Goal: Information Seeking & Learning: Get advice/opinions

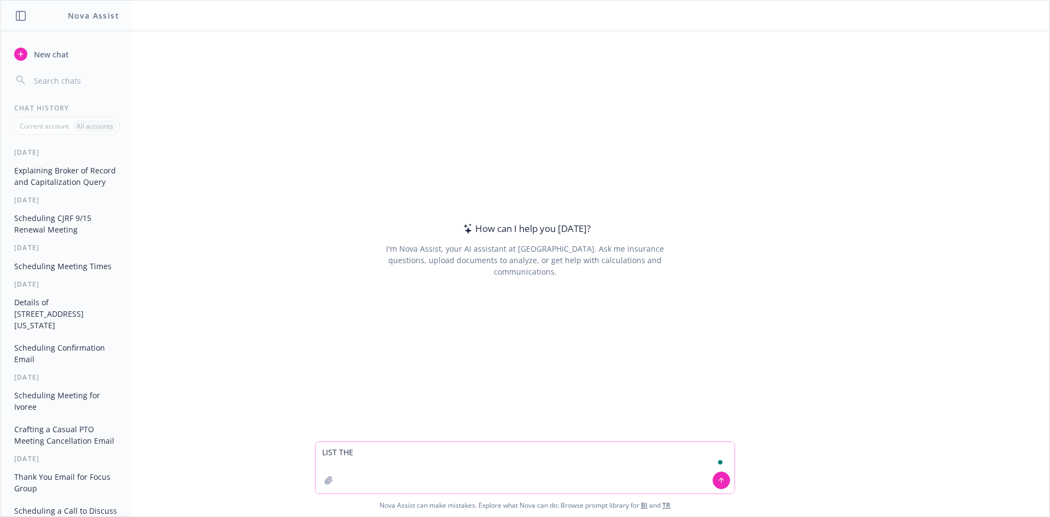
type textarea "LIST THE"
type textarea "lsit all the forms i needed to bring for my duaghter's passport appointment"
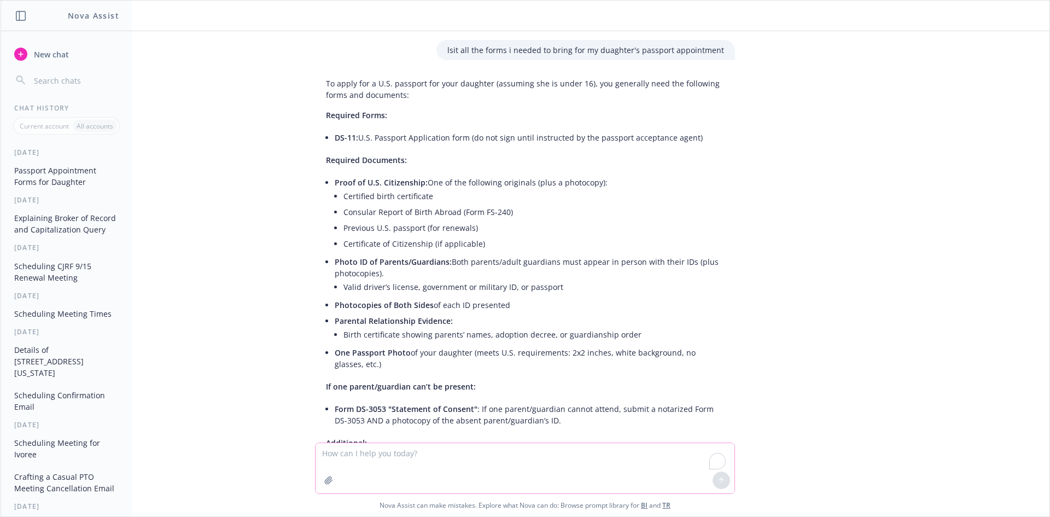
click at [463, 458] on textarea "To enrich screen reader interactions, please activate Accessibility in Grammarl…" at bounding box center [525, 468] width 419 height 50
type textarea "one of the parents cannot come"
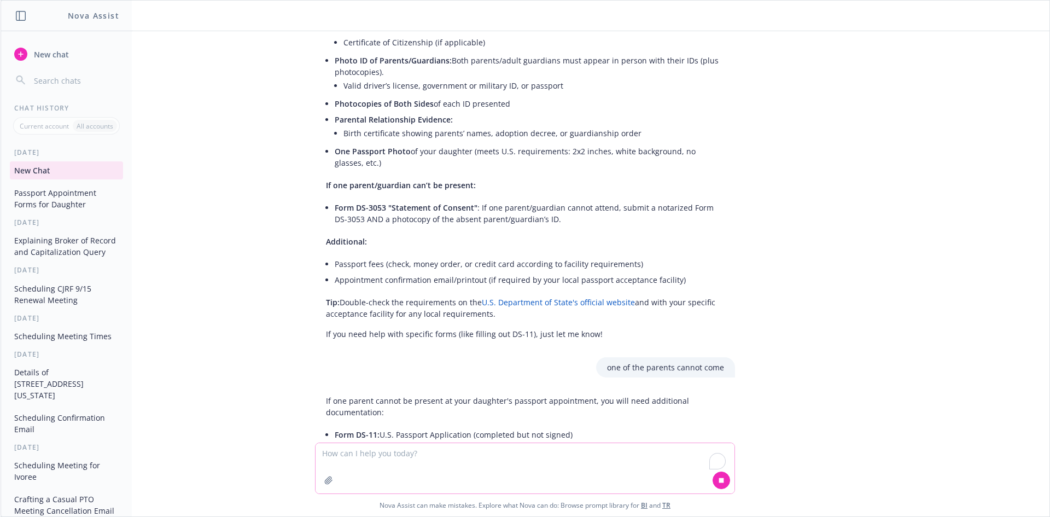
scroll to position [232, 0]
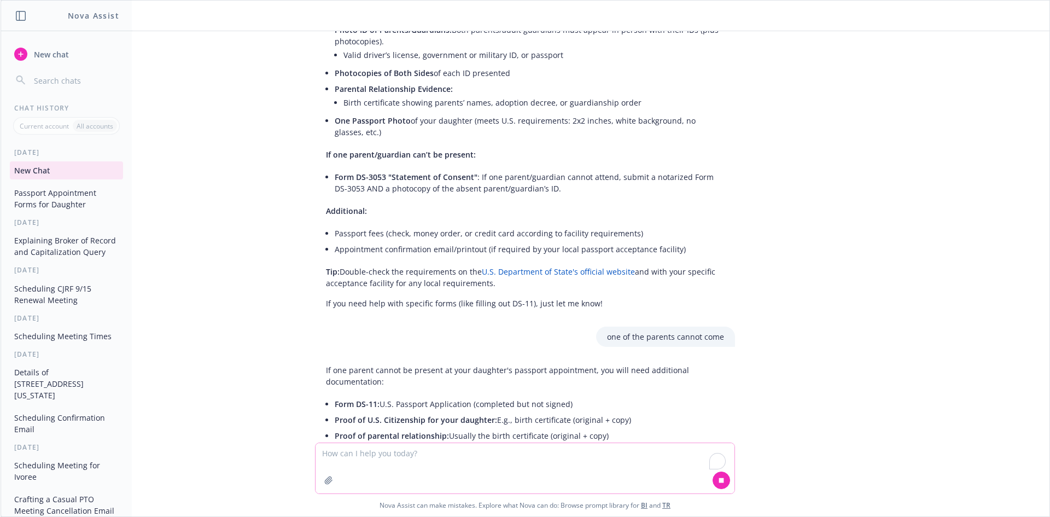
click at [470, 463] on textarea "To enrich screen reader interactions, please activate Accessibility in Grammarl…" at bounding box center [525, 468] width 419 height 50
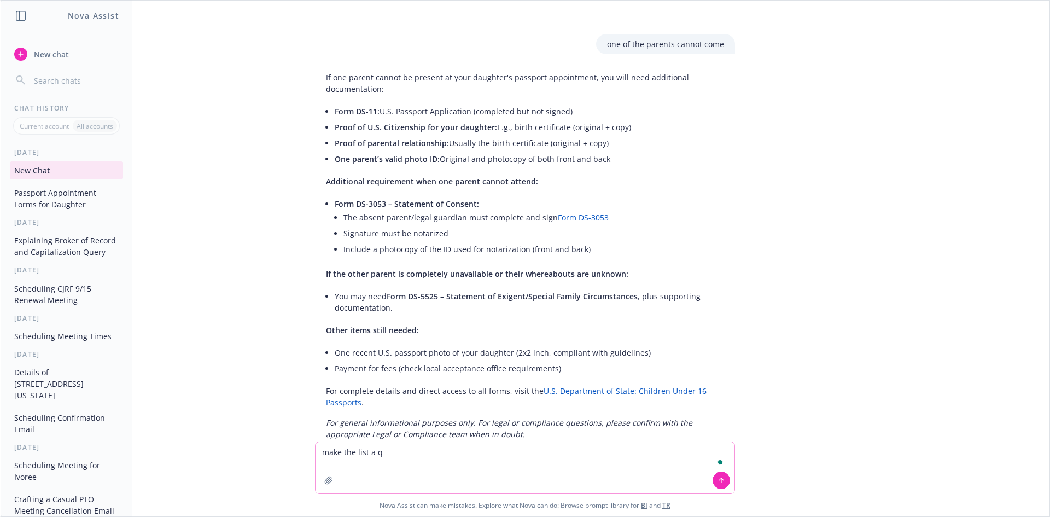
scroll to position [553, 0]
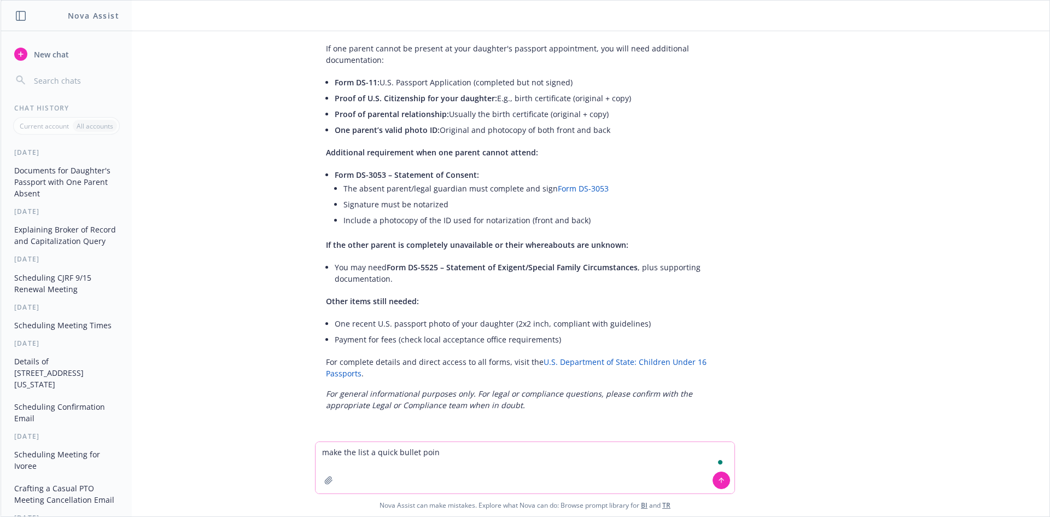
type textarea "make the list a quick bullet point"
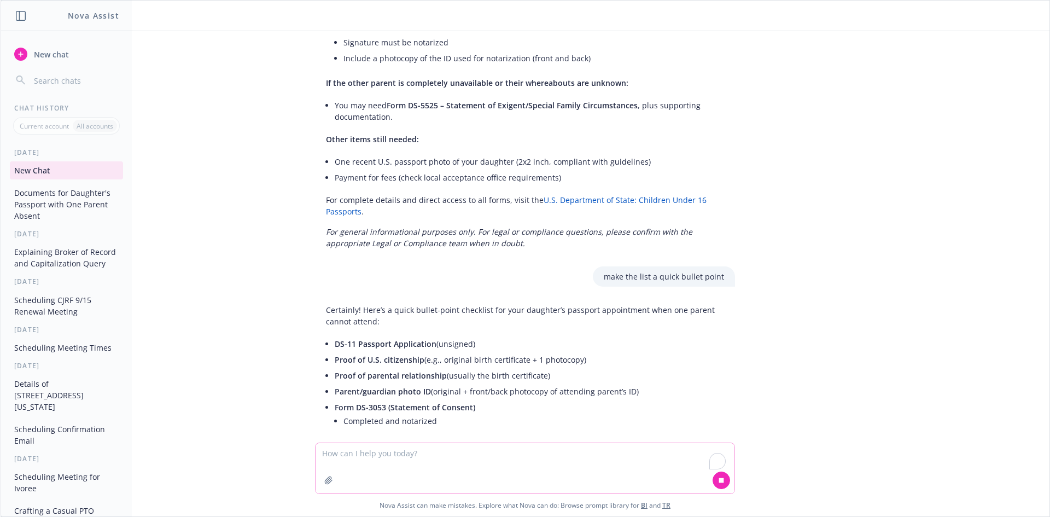
scroll to position [719, 0]
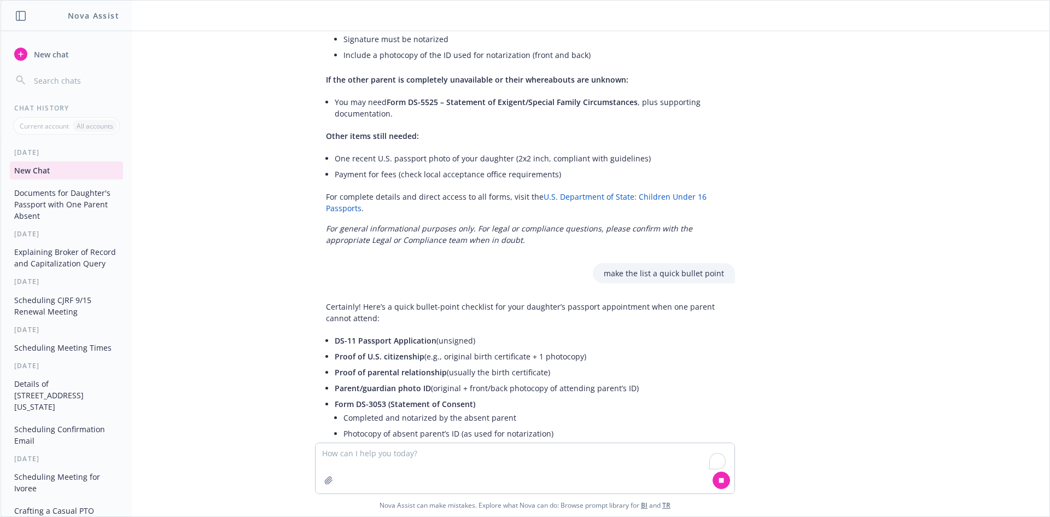
click at [531, 360] on li "Proof of U.S. citizenship (e.g., original birth certificate + 1 photocopy)" at bounding box center [529, 356] width 389 height 16
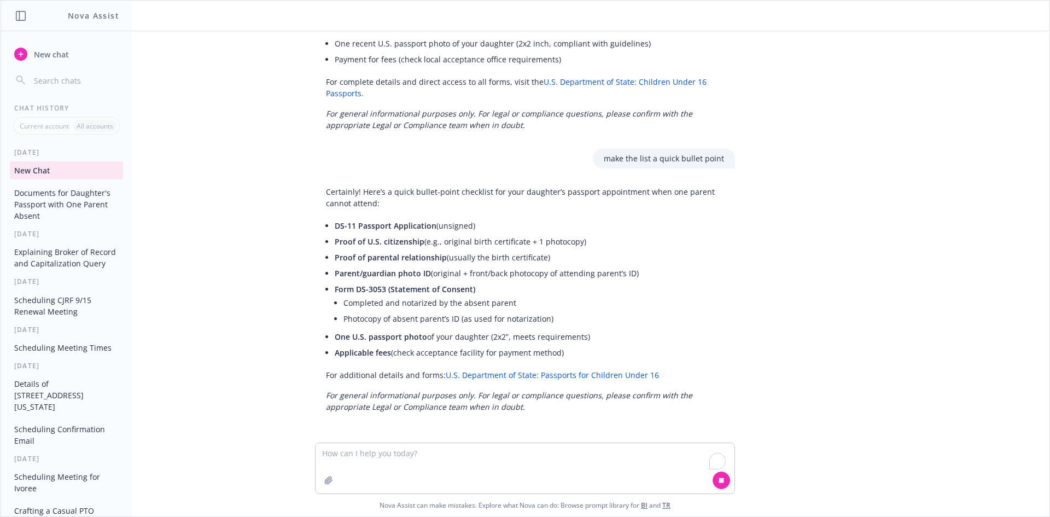
scroll to position [834, 0]
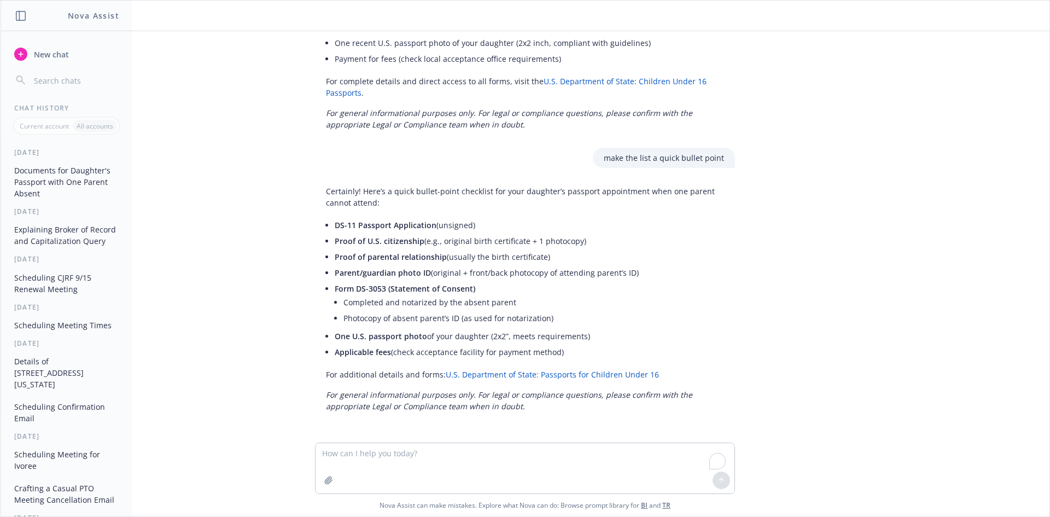
drag, startPoint x: 579, startPoint y: 354, endPoint x: 306, endPoint y: 225, distance: 302.4
click at [306, 225] on div "Certainly! Here’s a quick bullet-point checklist for your daughter’s passport a…" at bounding box center [525, 298] width 438 height 235
copy ul "DS-11 Passport Application (unsigned) Proof of U.S. citizenship (e.g., original…"
click at [776, 259] on div "lsit all the forms i needed to bring for my duaghter's passport appointment To …" at bounding box center [525, 236] width 1049 height 411
drag, startPoint x: 451, startPoint y: 307, endPoint x: 607, endPoint y: 347, distance: 160.2
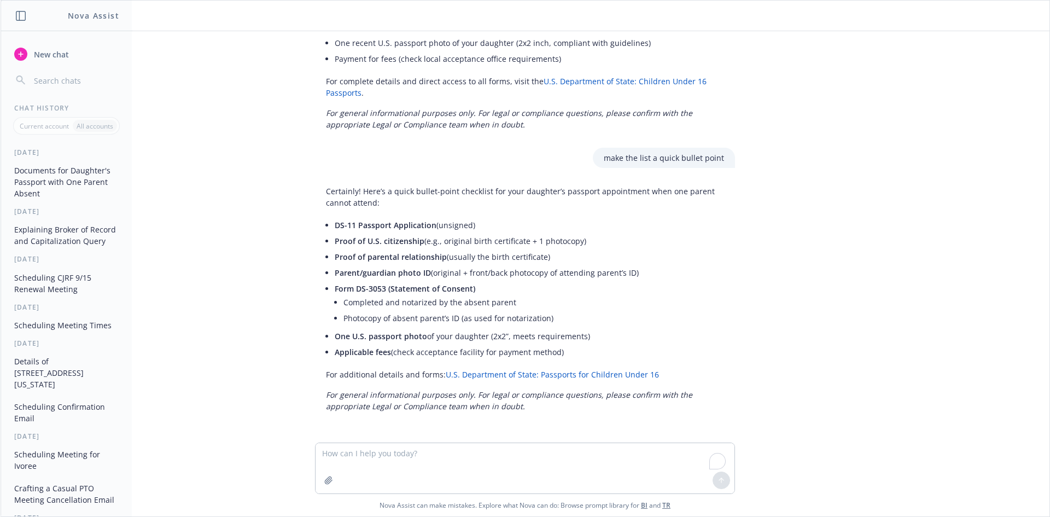
click at [607, 347] on div "Certainly! Here’s a quick bullet-point checklist for your daughter’s passport a…" at bounding box center [525, 298] width 420 height 235
click at [468, 465] on textarea "To enrich screen reader interactions, please activate Accessibility in Grammarl…" at bounding box center [525, 468] width 419 height 50
type textarea "t"
type textarea "my anme is not on my daughter's birth cert, refvvised the list"
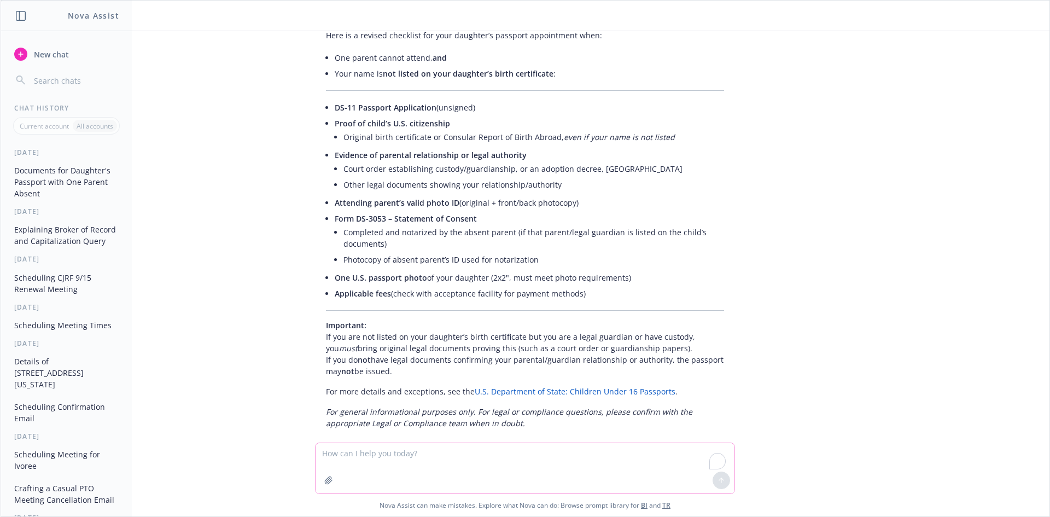
scroll to position [1289, 0]
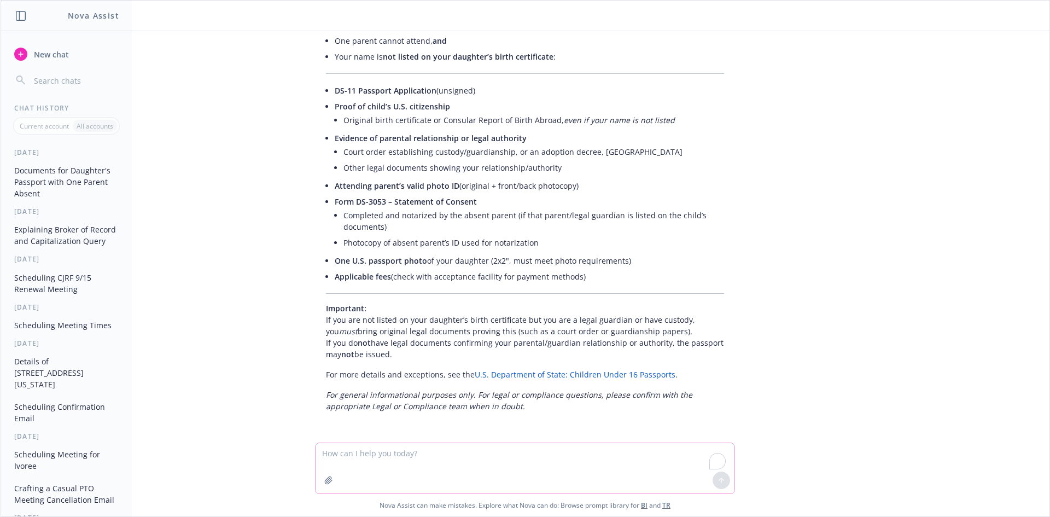
click at [434, 464] on textarea "To enrich screen reader interactions, please activate Accessibility in Grammarl…" at bounding box center [525, 468] width 419 height 50
type textarea "do i pay"
type textarea "where do i pay"
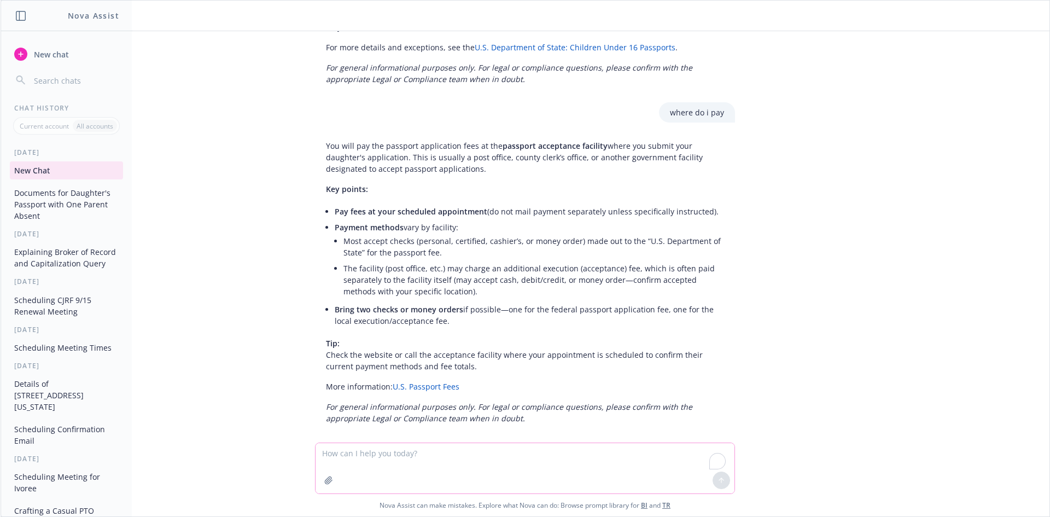
scroll to position [1628, 0]
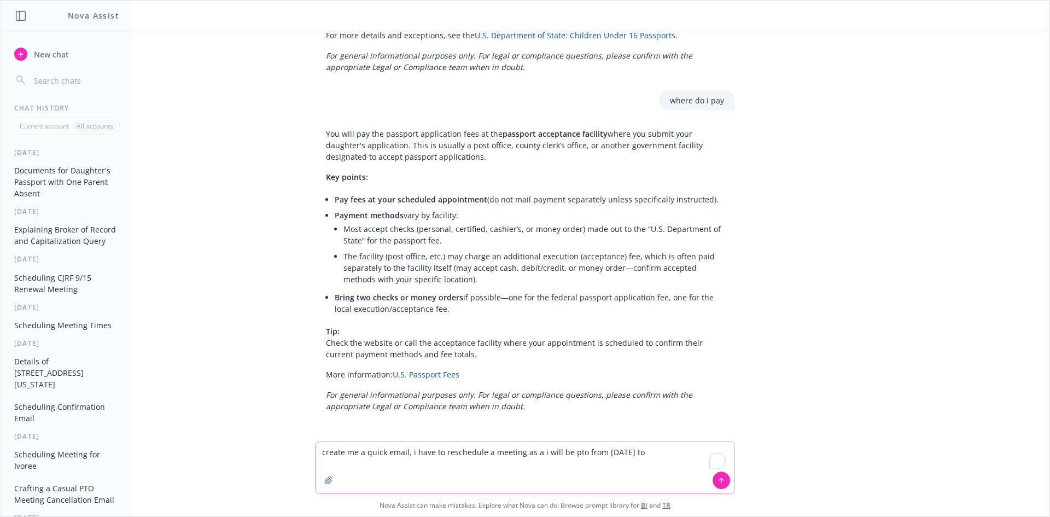
click at [652, 452] on textarea "create me a quick email, i have to reschedule a meeting as a i will be pto from…" at bounding box center [525, 467] width 419 height 51
type textarea "create me a quick email, i have to reschedule a meeting as a i will be pto from…"
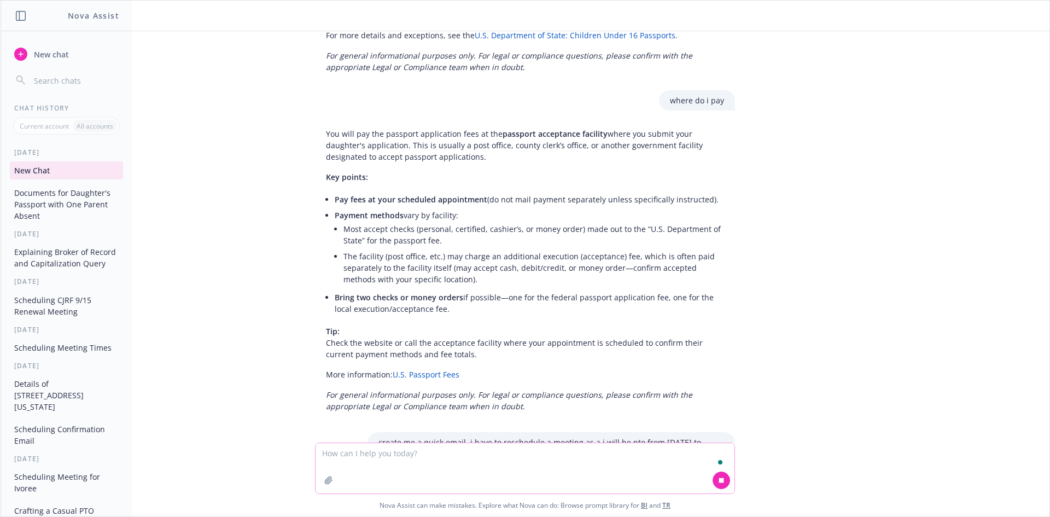
scroll to position [1690, 0]
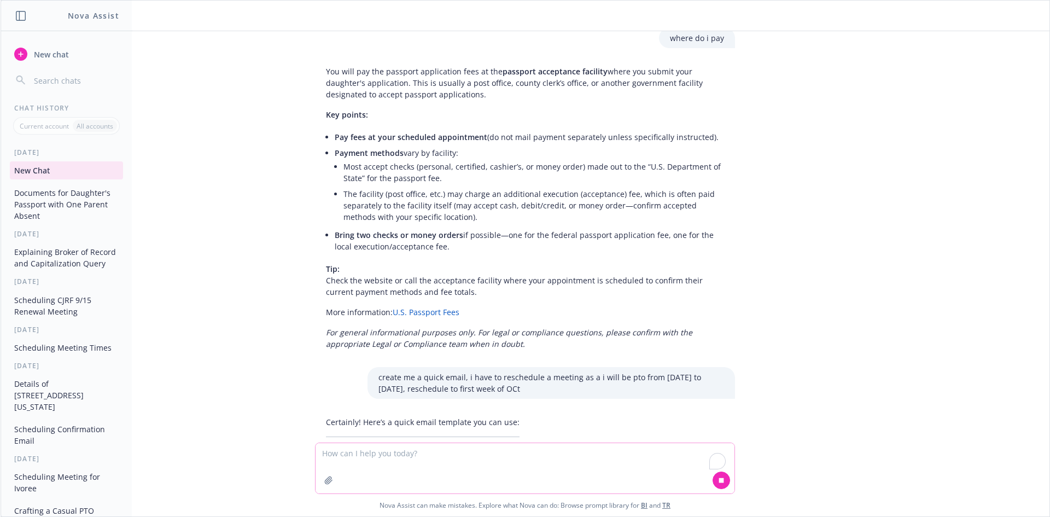
click at [446, 449] on textarea "To enrich screen reader interactions, please activate Accessibility in Grammarl…" at bounding box center [525, 468] width 419 height 50
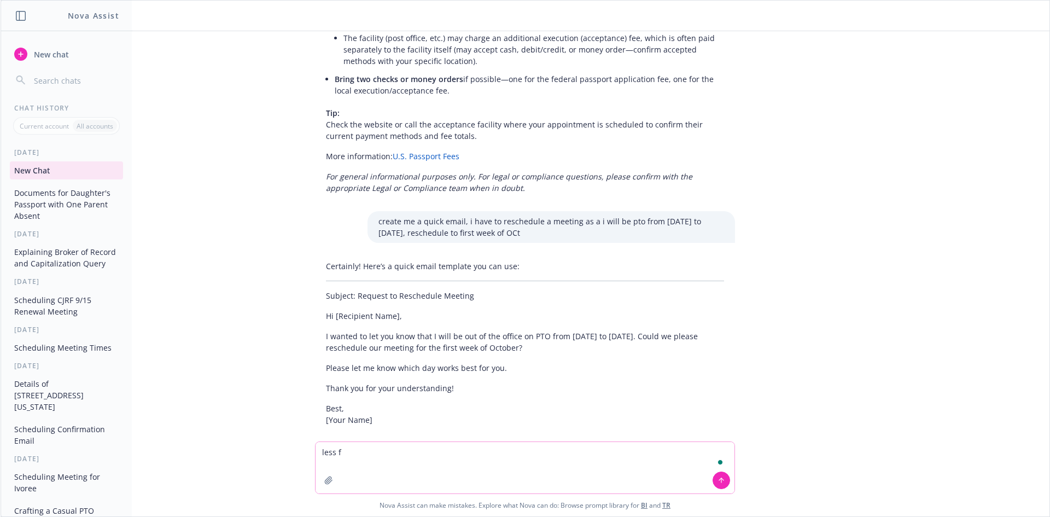
scroll to position [1861, 0]
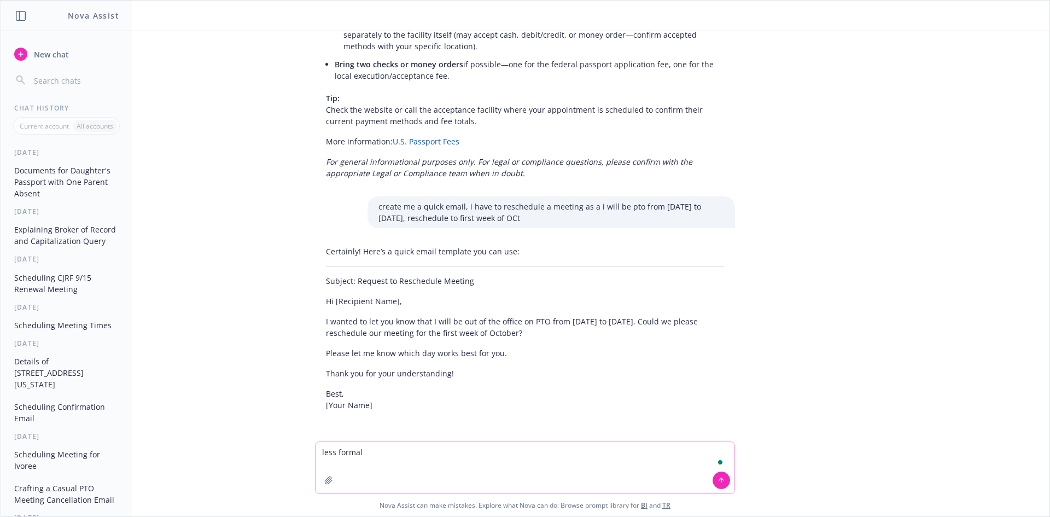
type textarea "less formal"
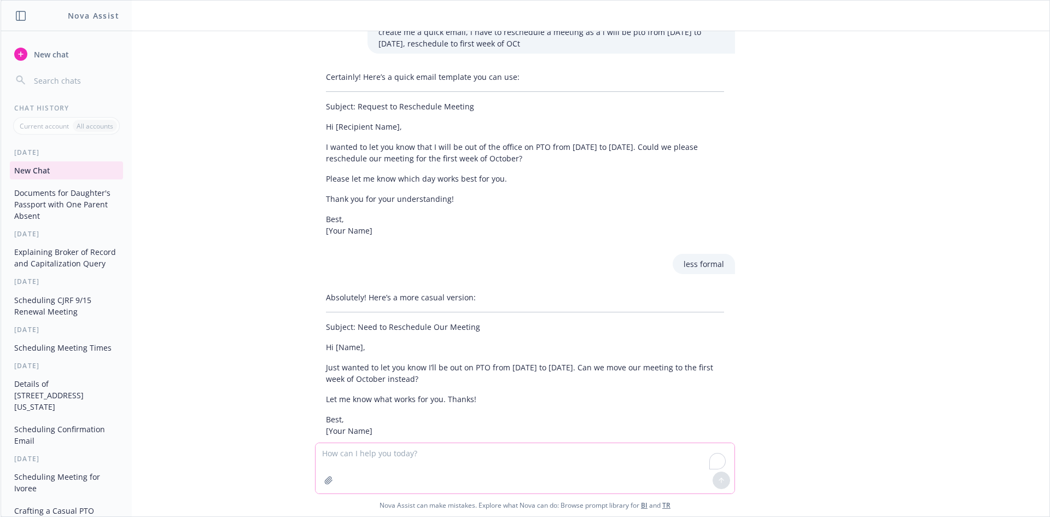
scroll to position [2060, 0]
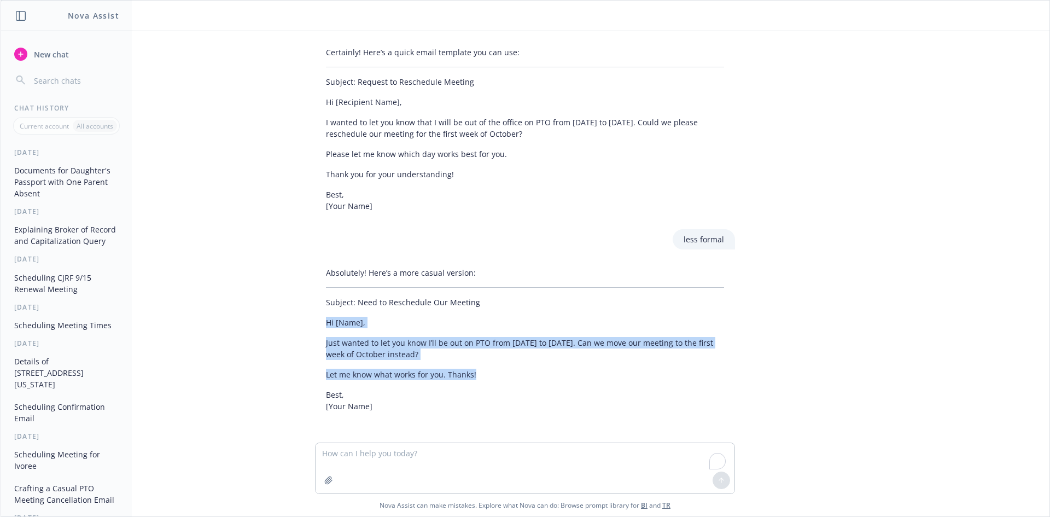
drag, startPoint x: 317, startPoint y: 323, endPoint x: 489, endPoint y: 380, distance: 181.1
click at [489, 380] on div "Absolutely! Here’s a more casual version: Subject: Need to Reschedule Our Meeti…" at bounding box center [525, 340] width 420 height 154
copy div "Hi [Name], Just wanted to let you know I’ll be out on PTO from [DATE] to [DATE]…"
